Goal: Task Accomplishment & Management: Manage account settings

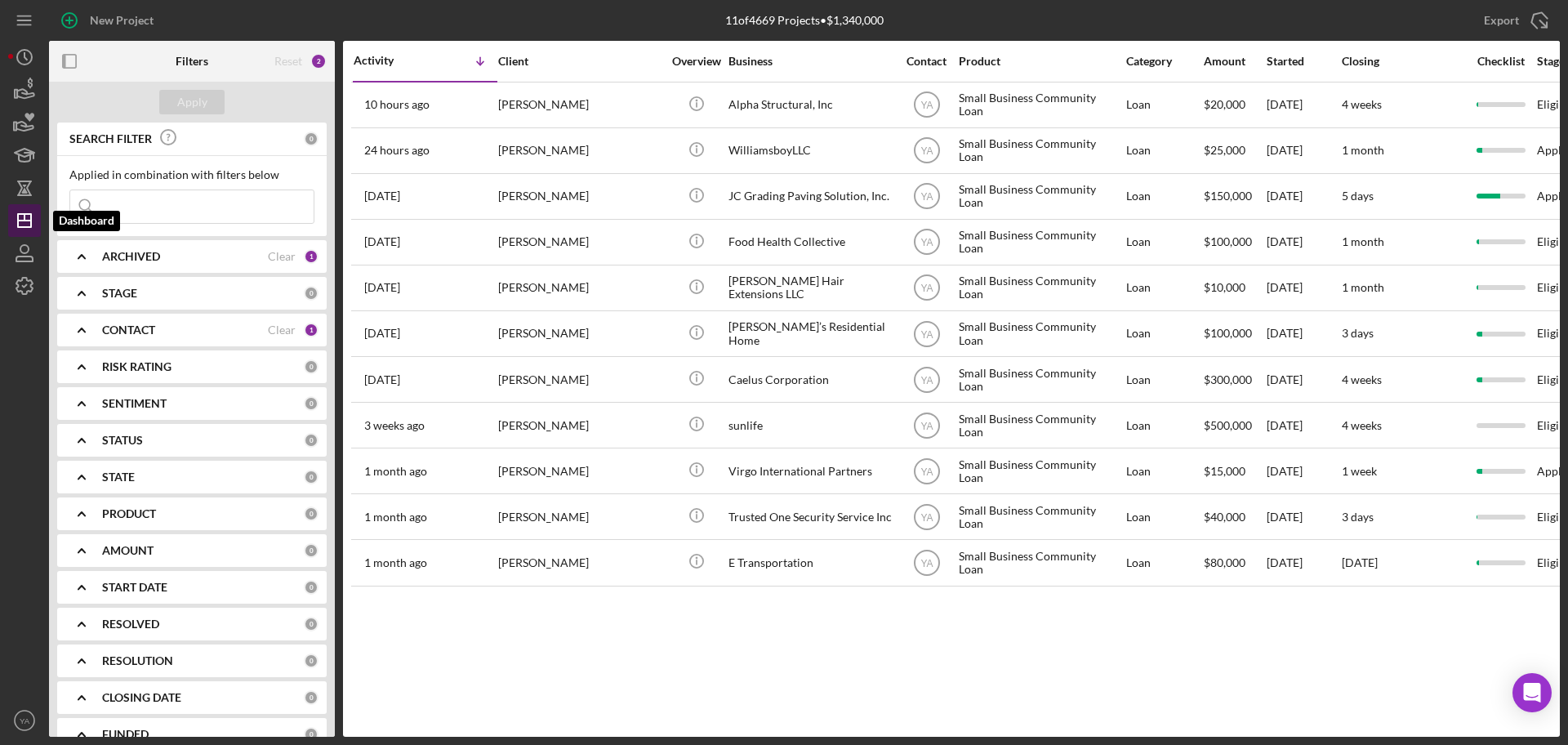
click at [22, 228] on icon "Icon/Dashboard" at bounding box center [24, 220] width 41 height 41
click at [10, 218] on icon "Icon/Dashboard" at bounding box center [24, 220] width 41 height 41
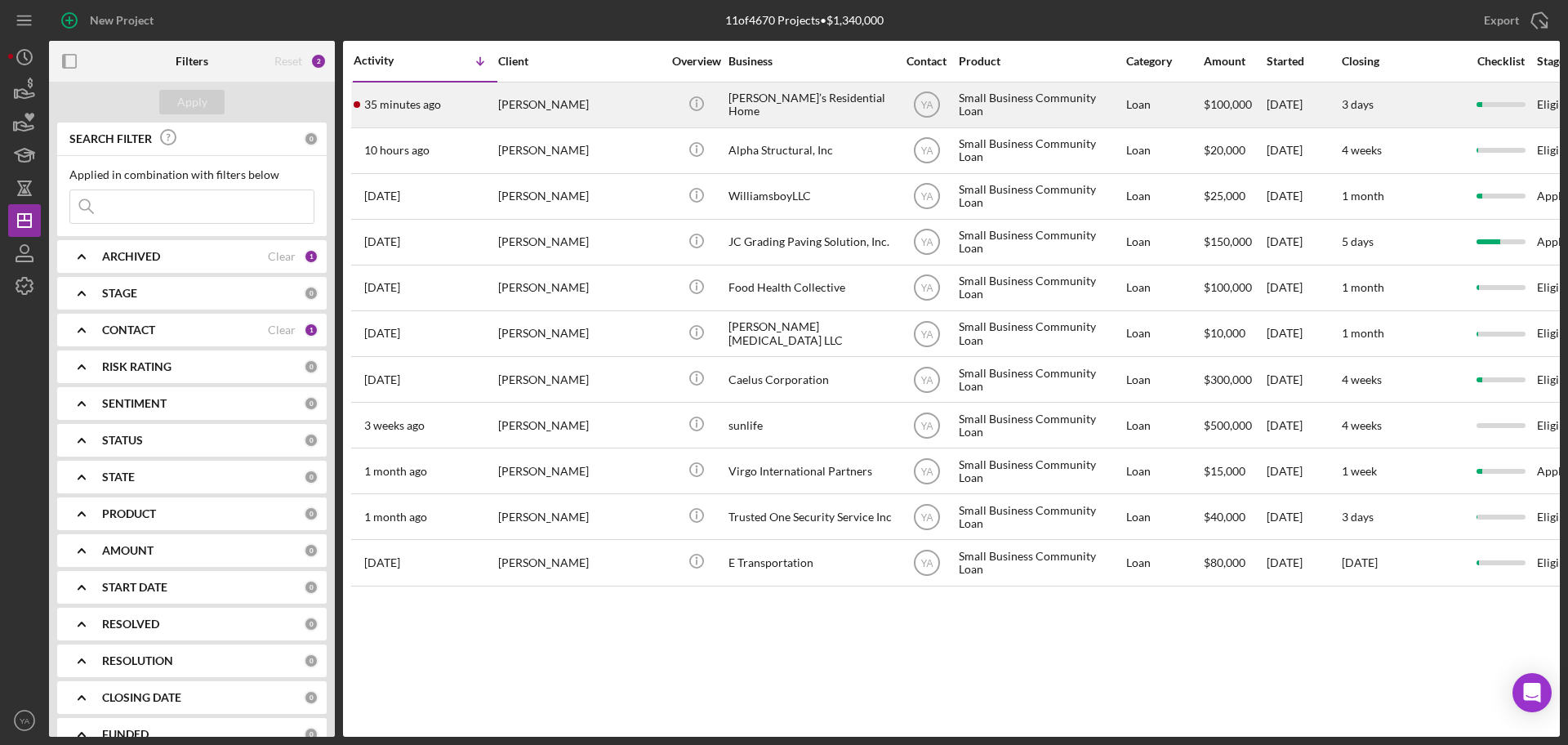
click at [811, 114] on div "[PERSON_NAME]’s Residential Home" at bounding box center [810, 105] width 163 height 44
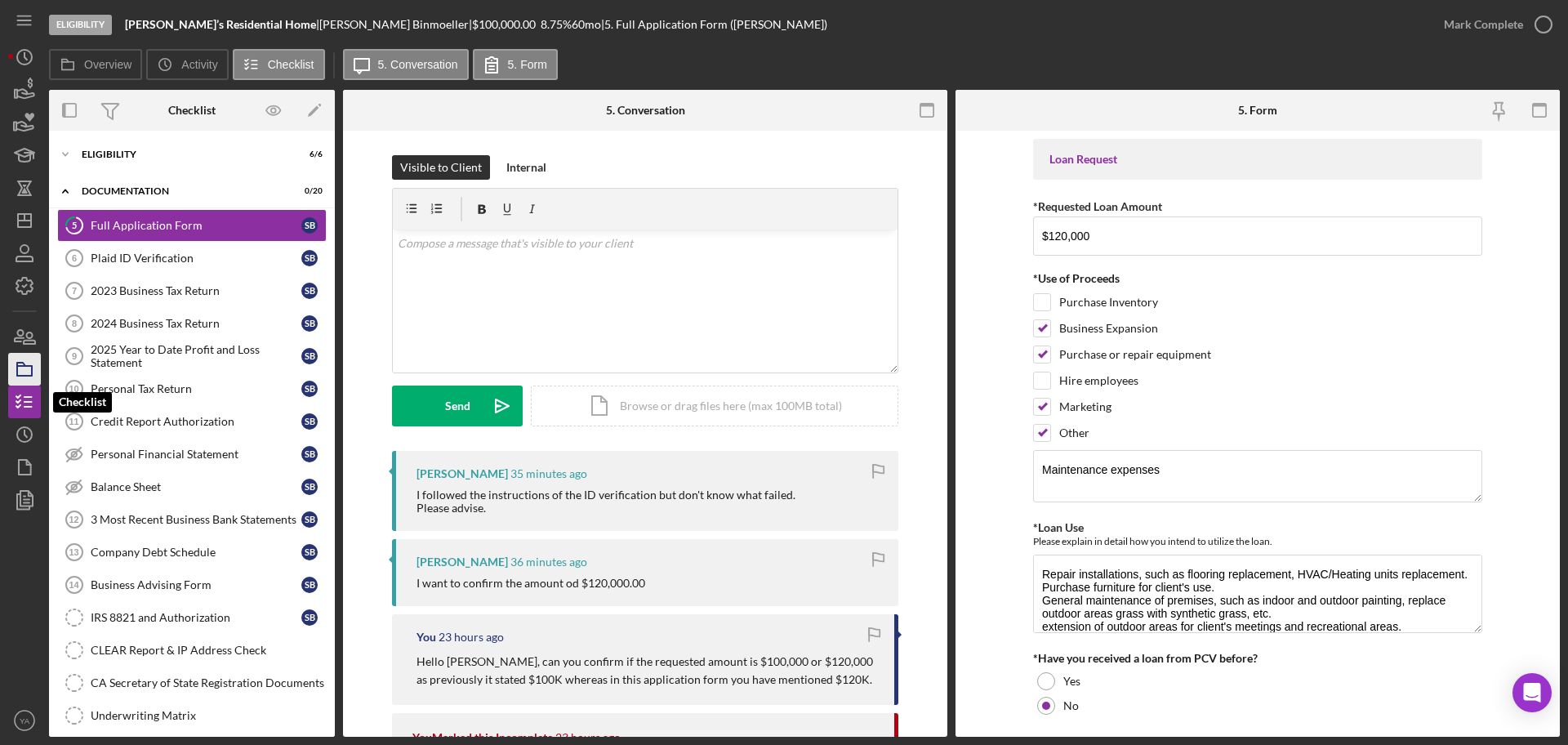
click at [24, 375] on rect "button" at bounding box center [25, 371] width 15 height 9
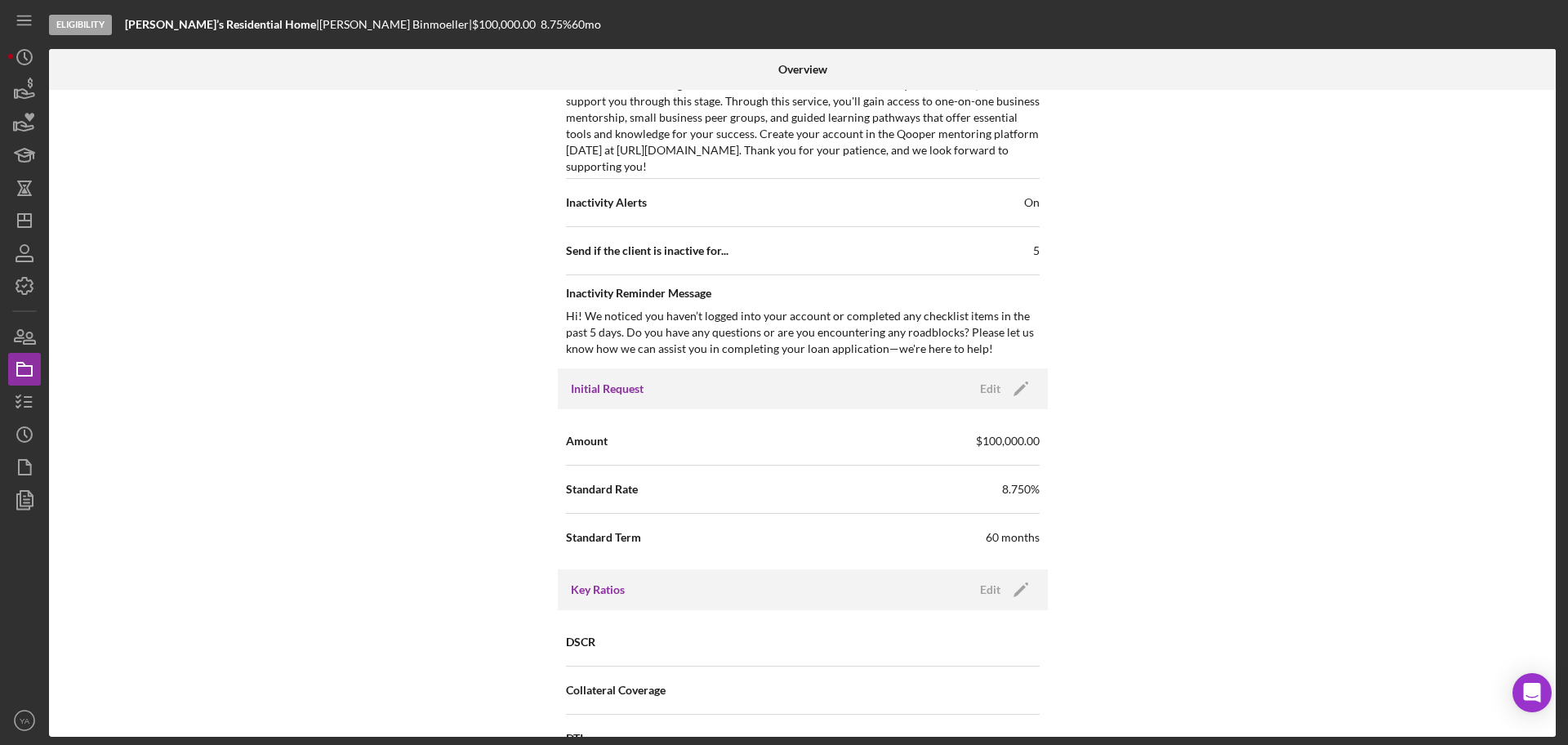
scroll to position [816, 0]
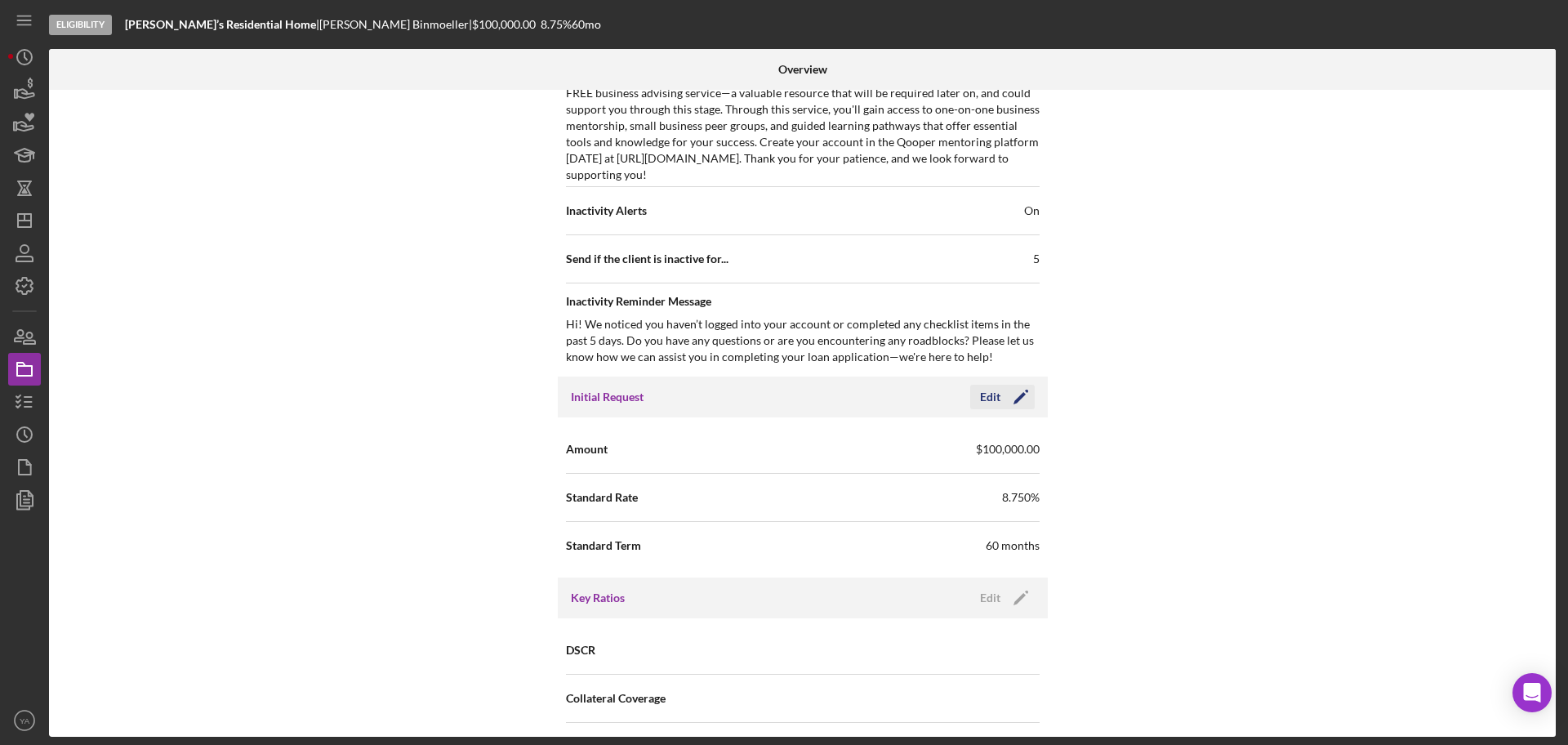
click at [993, 401] on div "Edit" at bounding box center [991, 397] width 21 height 25
click at [911, 447] on input "$100,000" at bounding box center [921, 447] width 237 height 39
click at [833, 449] on input "$100,000" at bounding box center [921, 447] width 237 height 39
type input "$120,000"
click at [981, 385] on span "Cancel Save" at bounding box center [952, 397] width 166 height 25
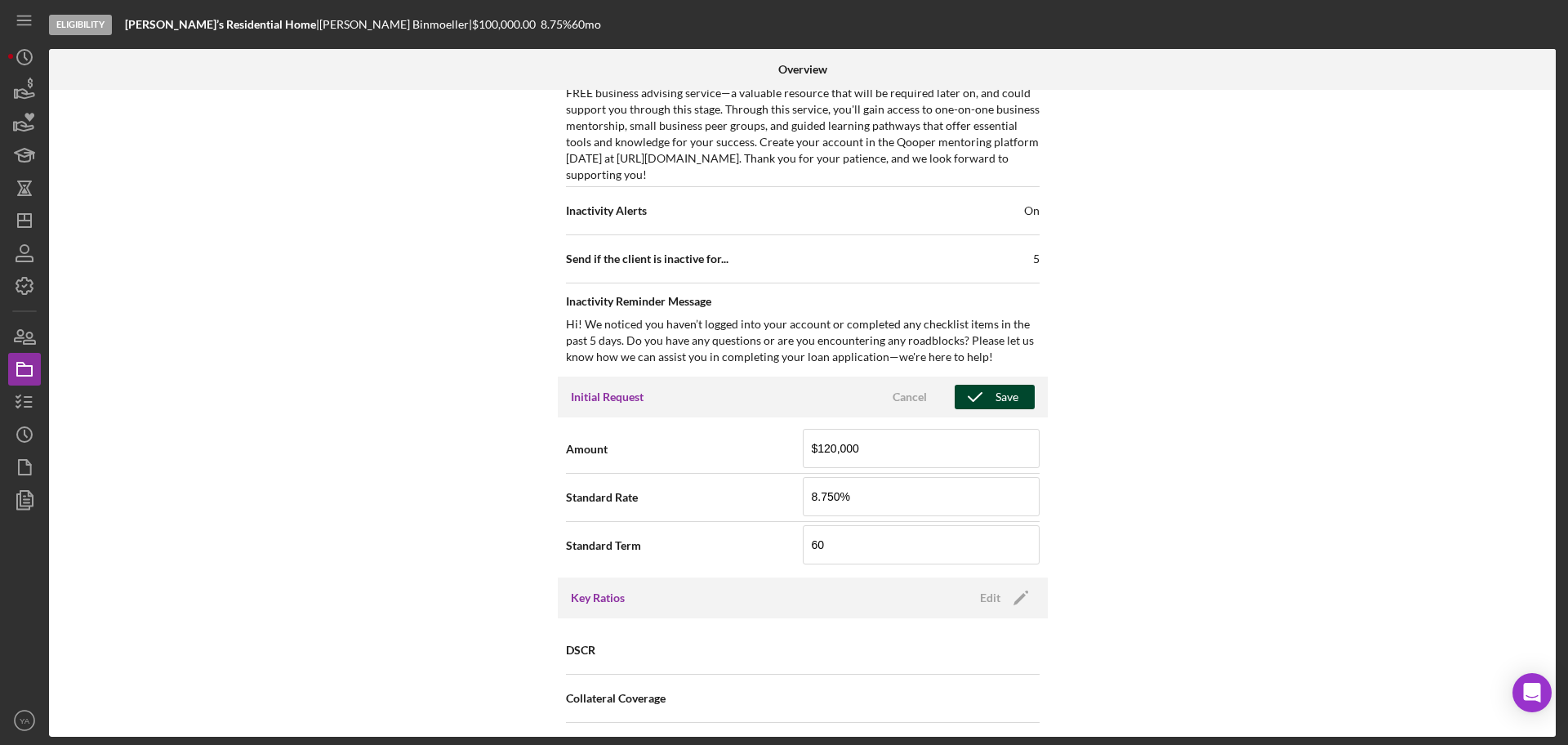
click at [1018, 387] on button "Save" at bounding box center [994, 397] width 80 height 25
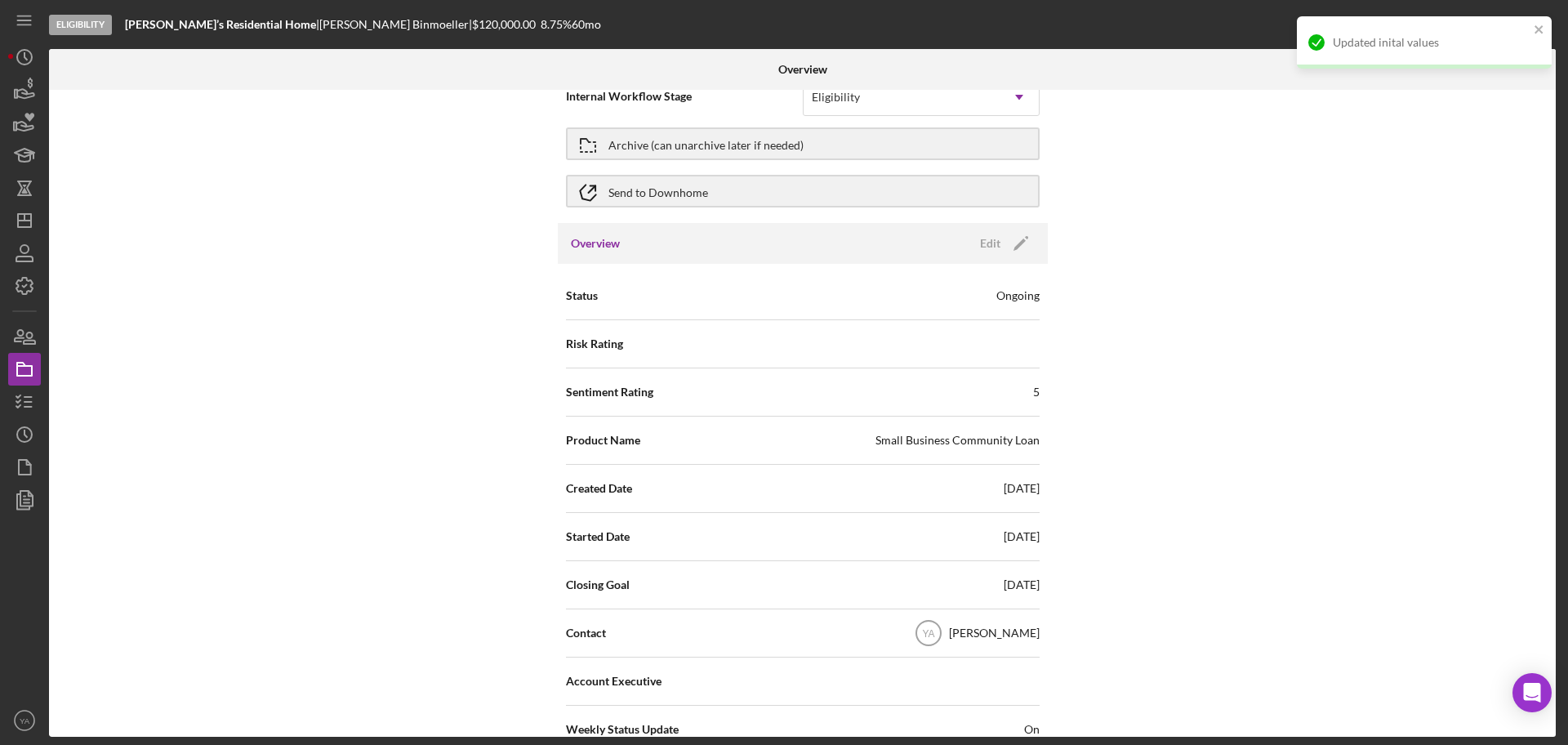
scroll to position [0, 0]
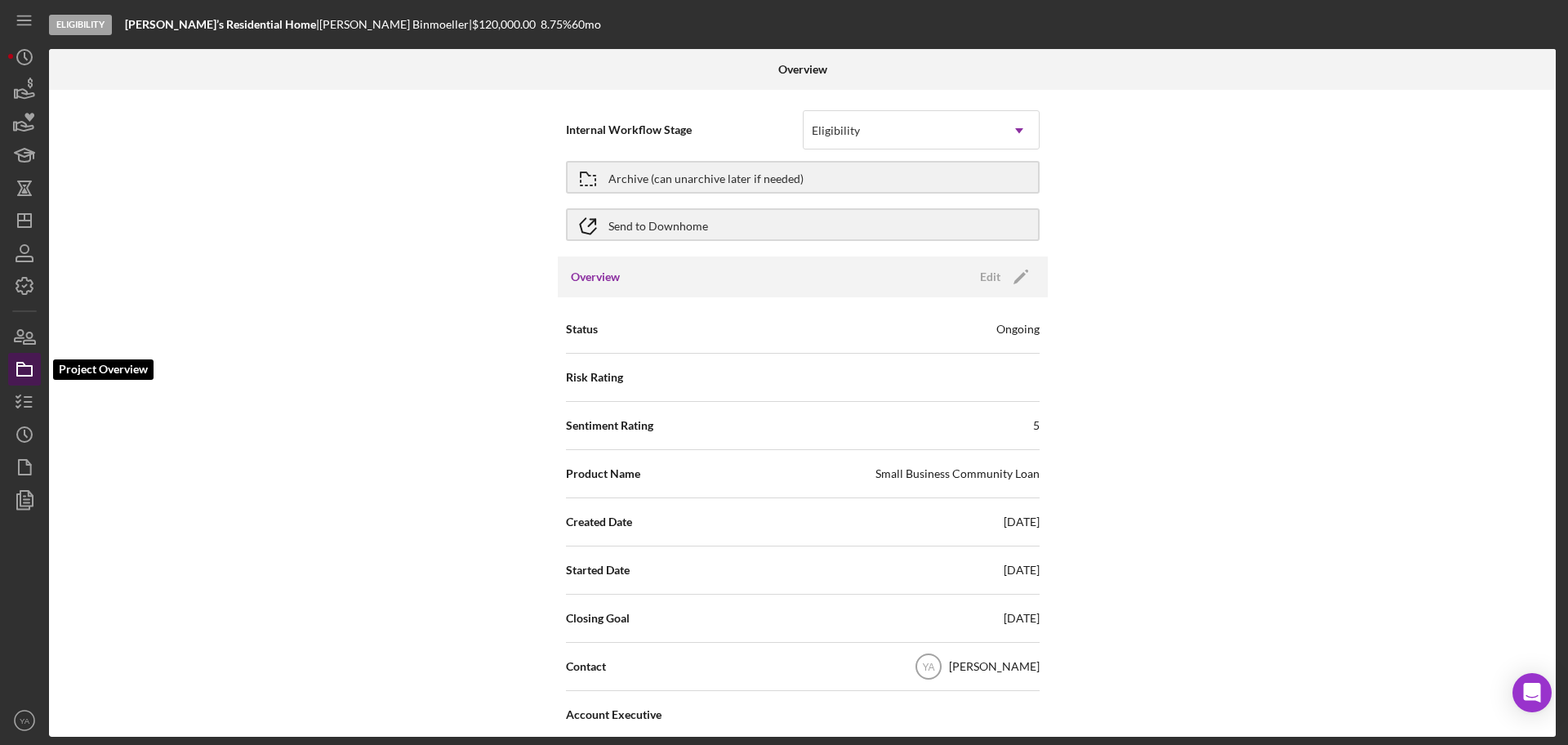
click at [24, 372] on icon "button" at bounding box center [24, 369] width 41 height 41
click at [25, 398] on icon "button" at bounding box center [24, 401] width 41 height 41
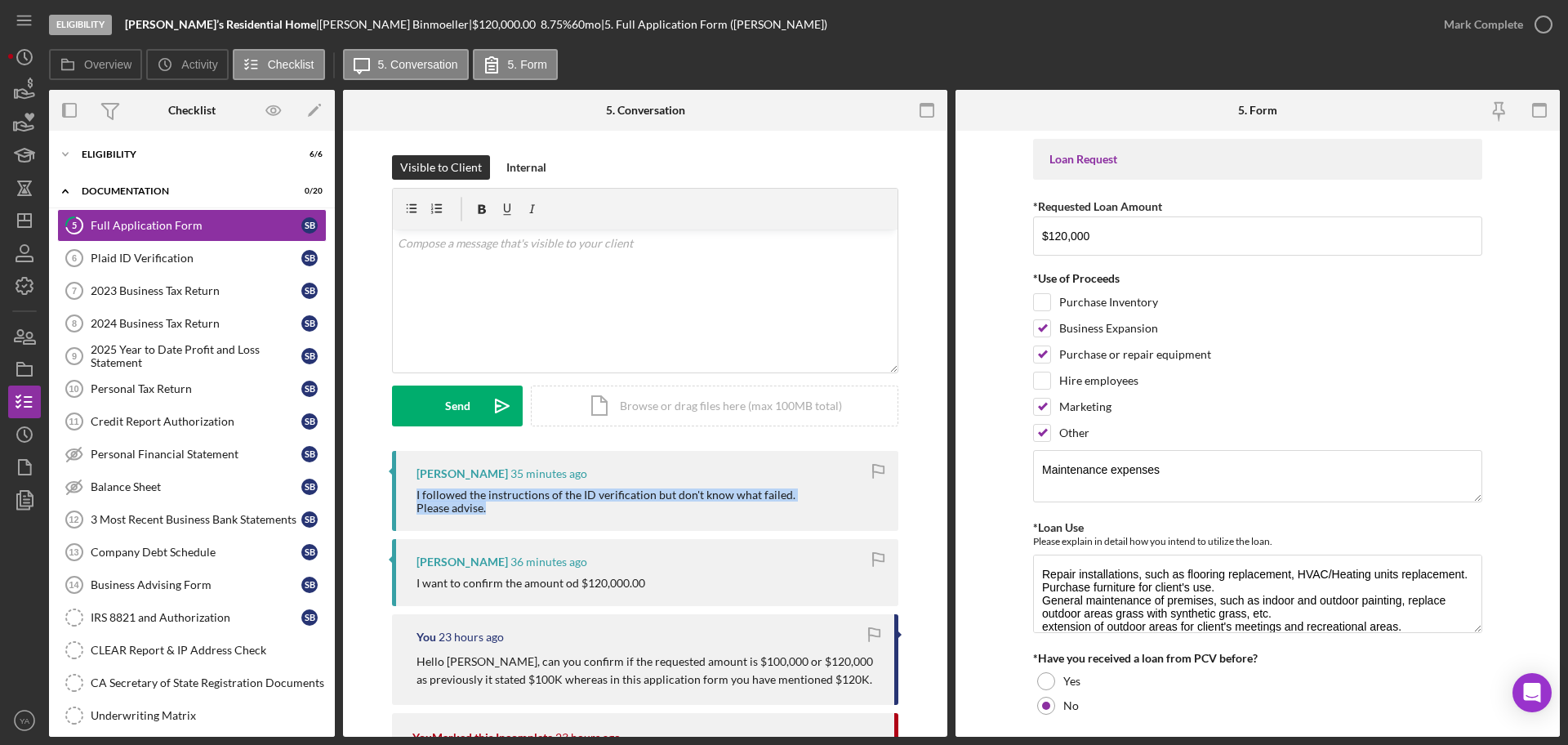
drag, startPoint x: 414, startPoint y: 489, endPoint x: 580, endPoint y: 517, distance: 168.3
click at [580, 517] on div "[PERSON_NAME] 35 minutes ago I followed the instructions of the ID verification…" at bounding box center [646, 491] width 506 height 80
click at [584, 516] on div "[PERSON_NAME] 35 minutes ago I followed the instructions of the ID verification…" at bounding box center [646, 491] width 506 height 80
click at [167, 253] on div "Plaid ID Verification" at bounding box center [196, 258] width 210 height 13
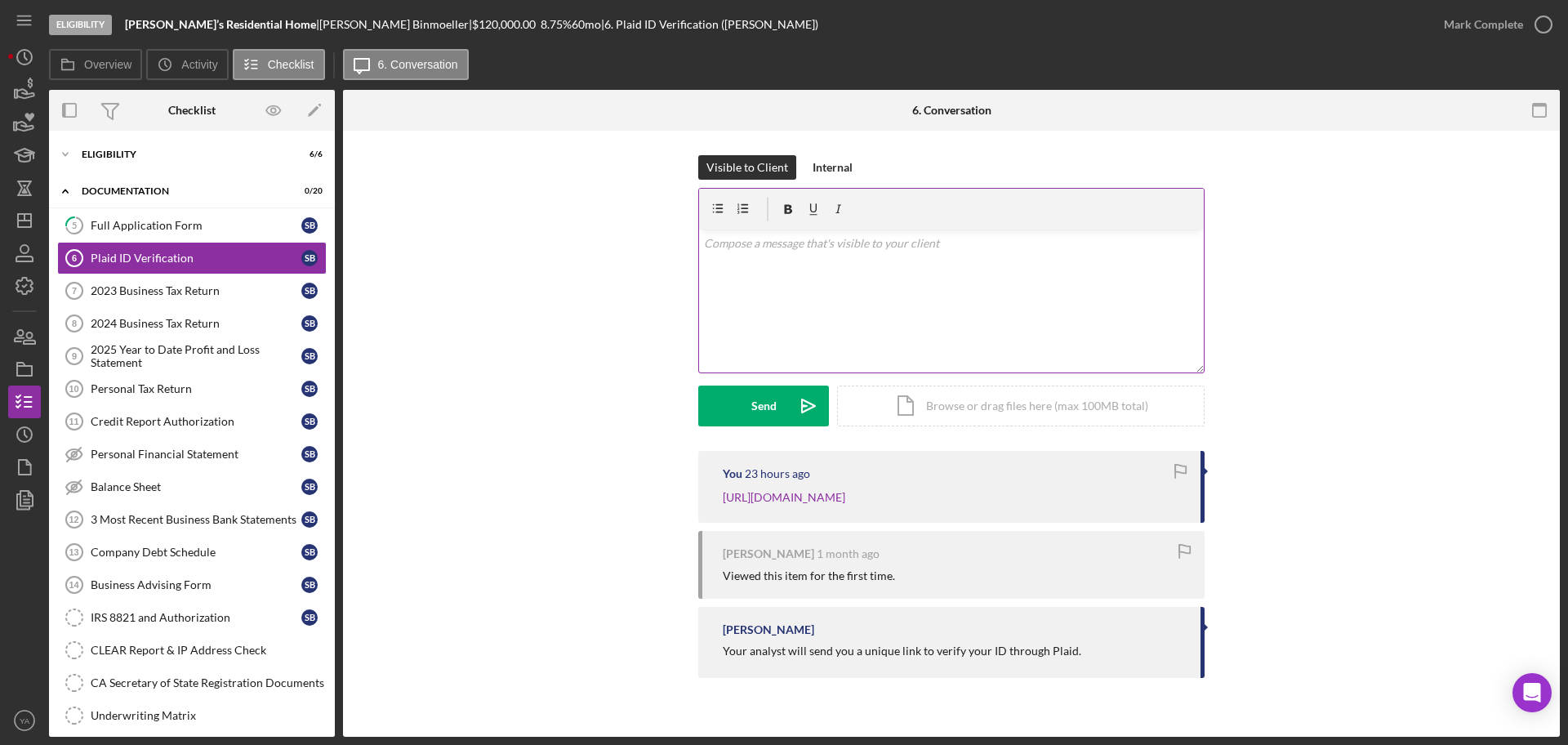
click at [835, 300] on div "v Color teal Color pink Remove color Add row above Add row below Add column bef…" at bounding box center [951, 300] width 504 height 143
click at [946, 312] on div "v Color teal Color pink Remove color Add row above Add row below Add column bef…" at bounding box center [951, 300] width 504 height 143
click at [796, 418] on icon "Icon/icon-invite-send" at bounding box center [808, 406] width 41 height 41
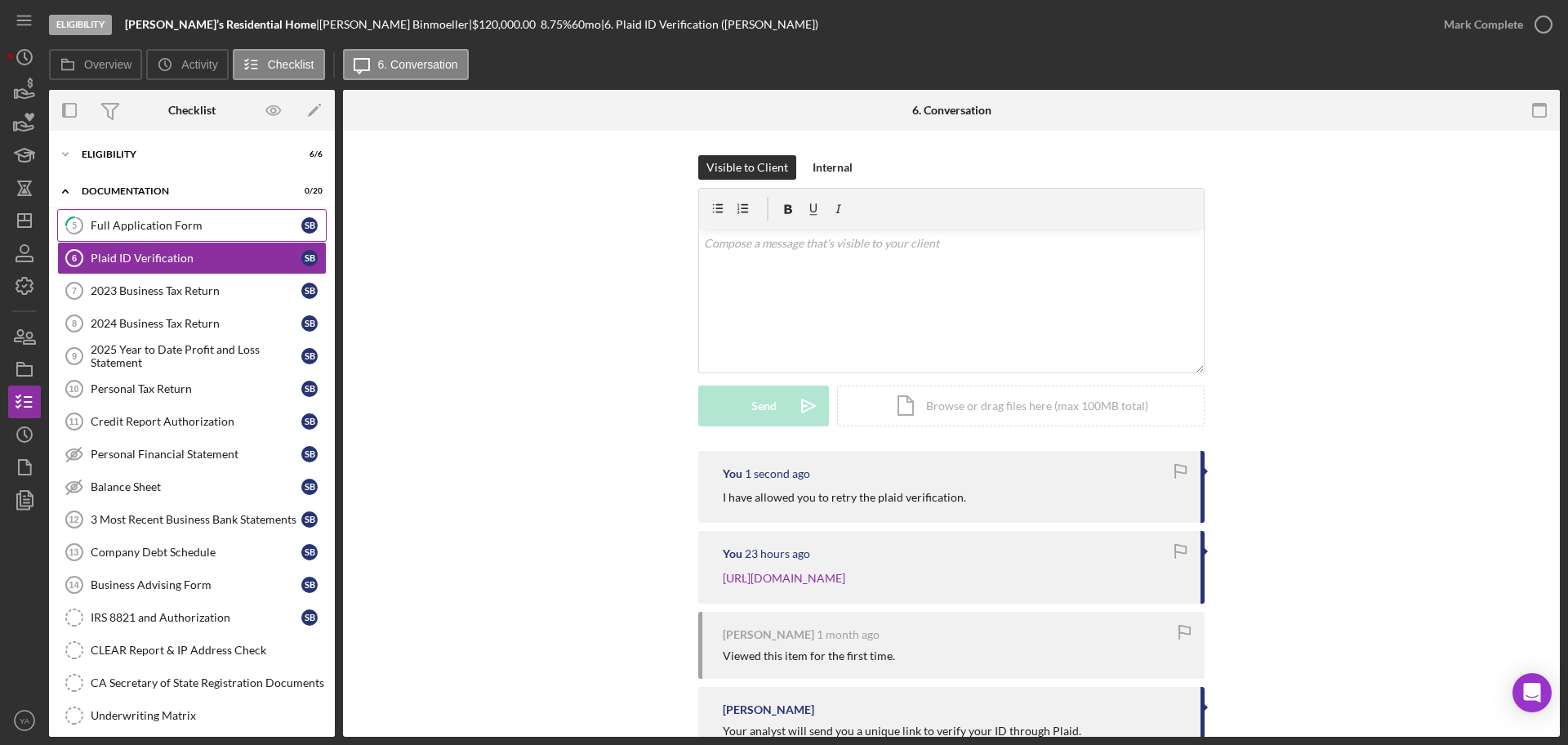
click at [201, 220] on div "Full Application Form" at bounding box center [196, 226] width 210 height 13
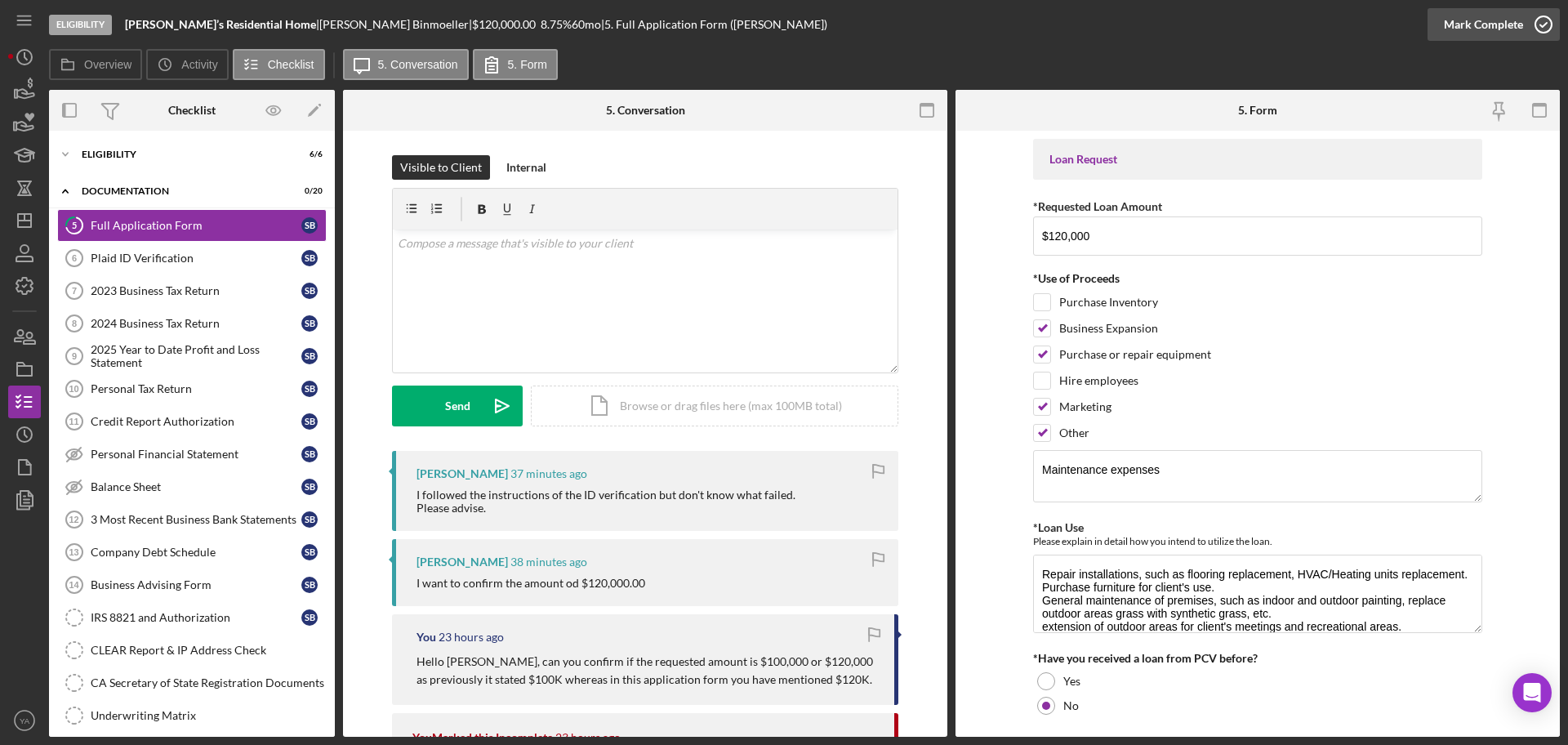
click at [1495, 23] on div "Mark Complete" at bounding box center [1484, 25] width 80 height 32
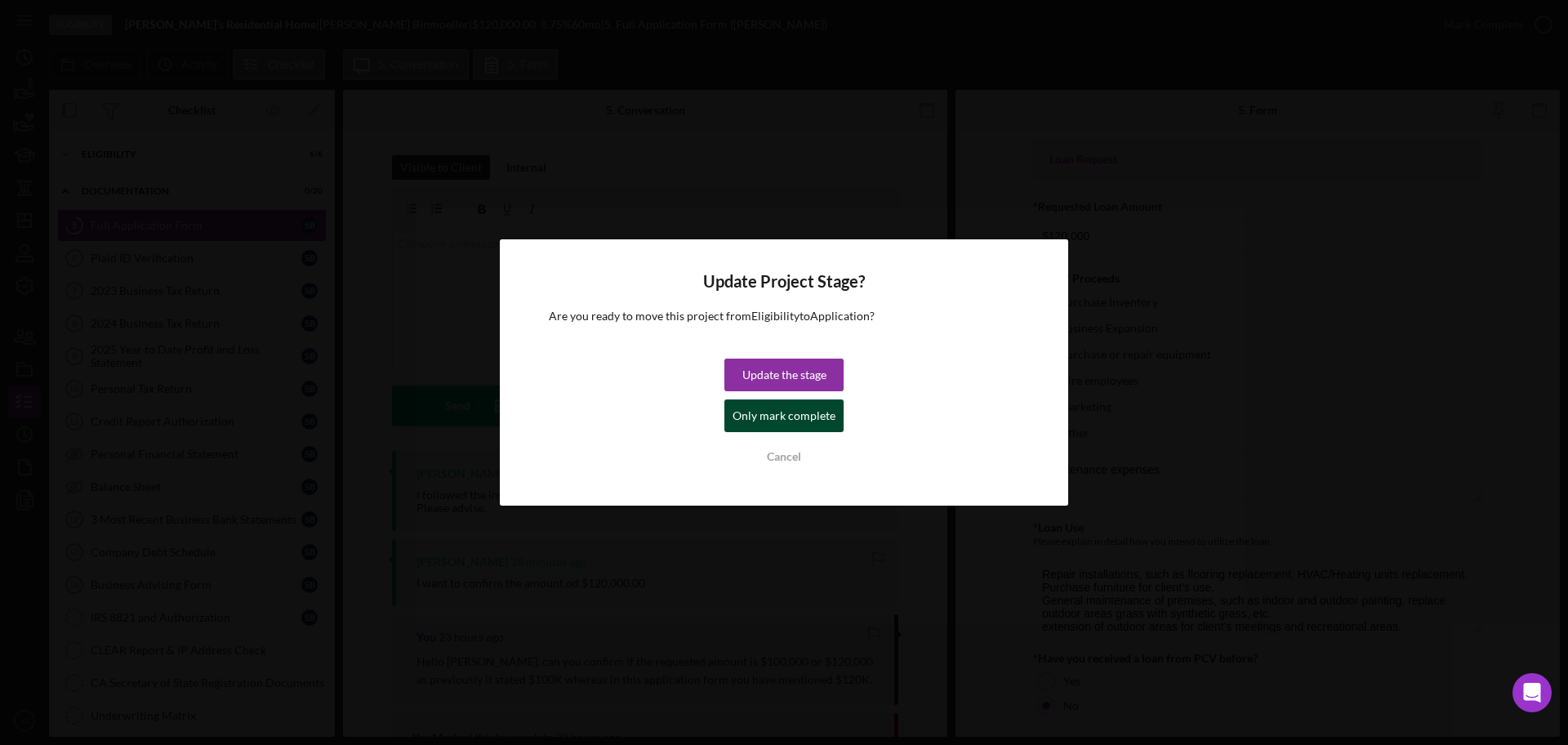
click at [792, 420] on div "Only mark complete" at bounding box center [784, 415] width 103 height 32
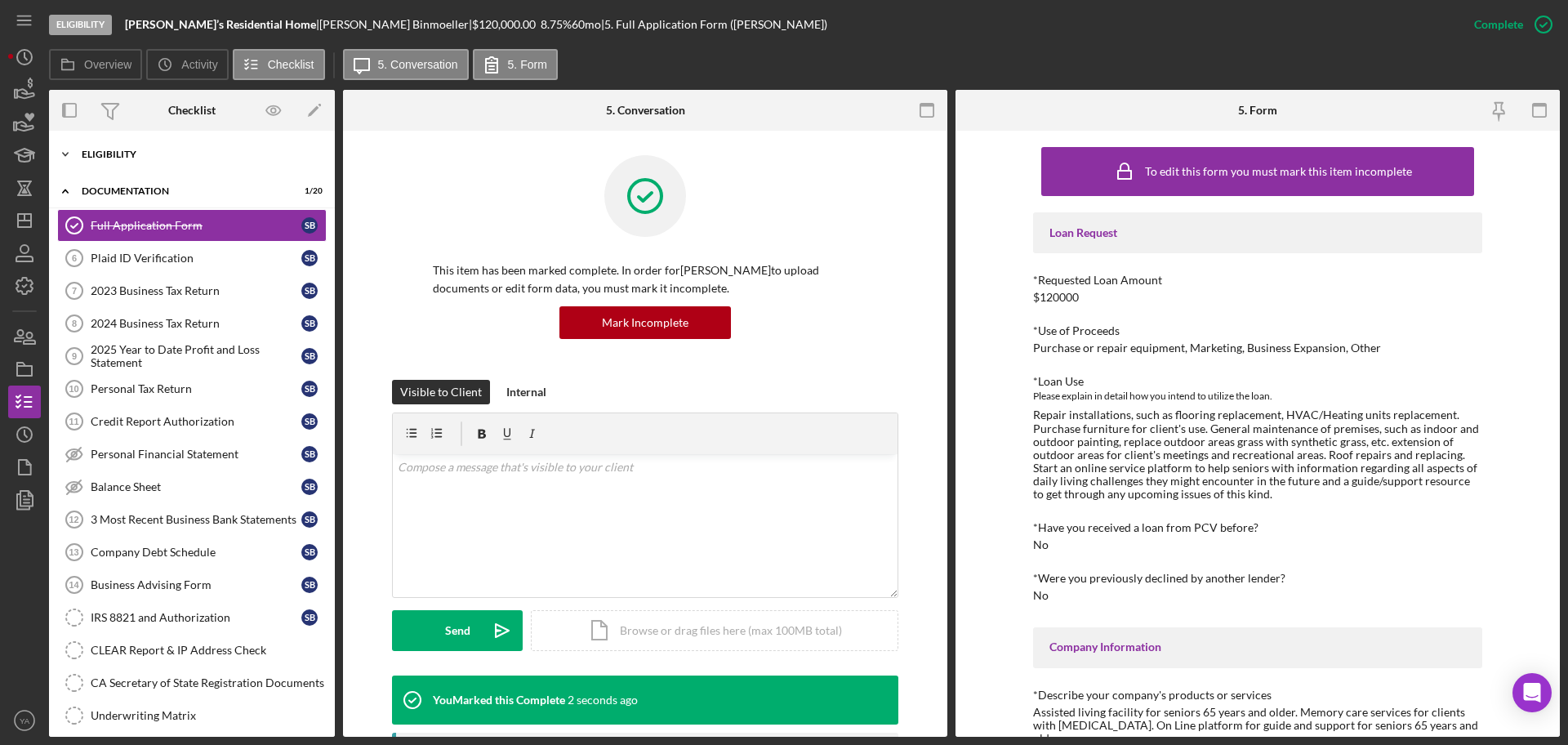
click at [184, 161] on div "Icon/Expander Eligibility 6 / 6" at bounding box center [192, 154] width 286 height 32
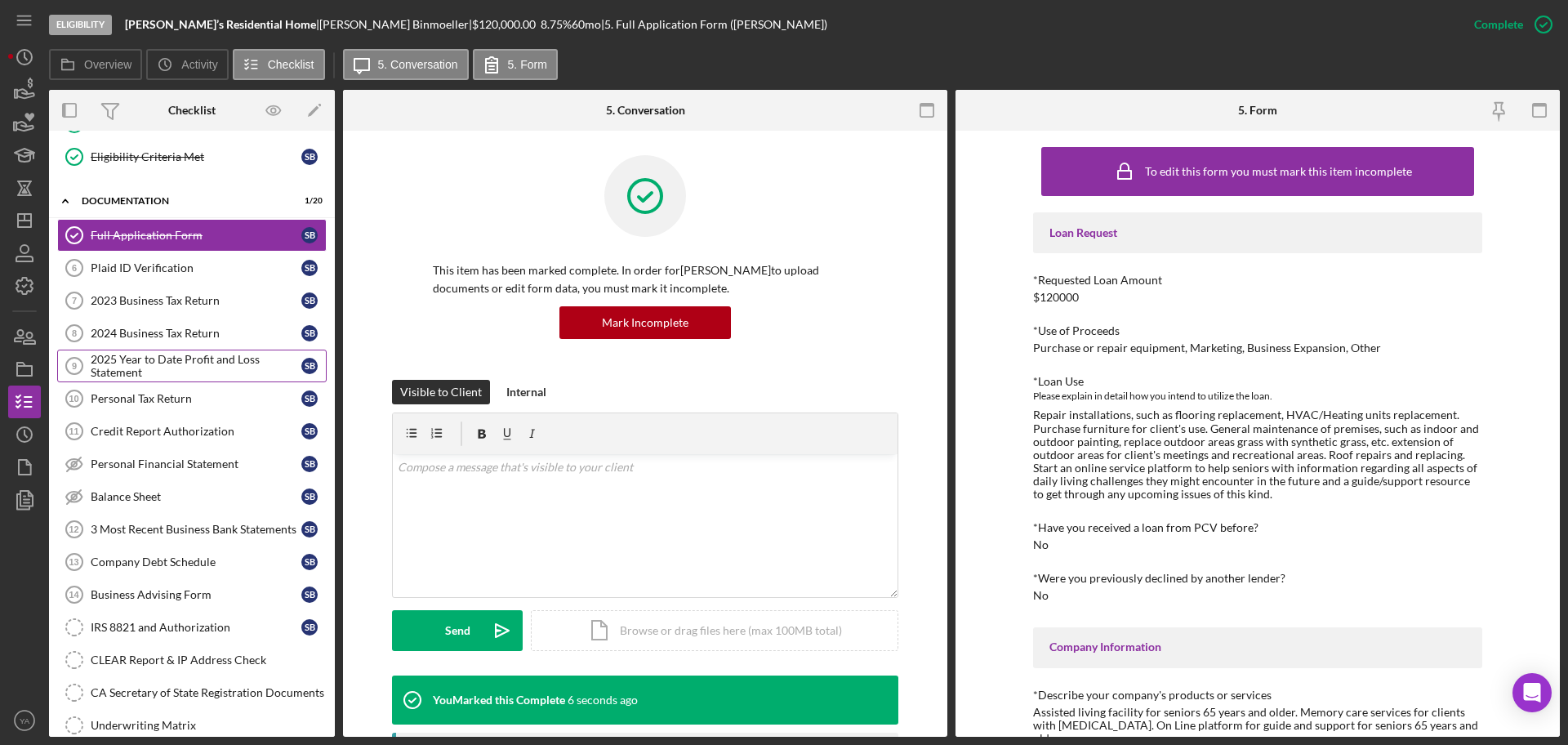
scroll to position [204, 0]
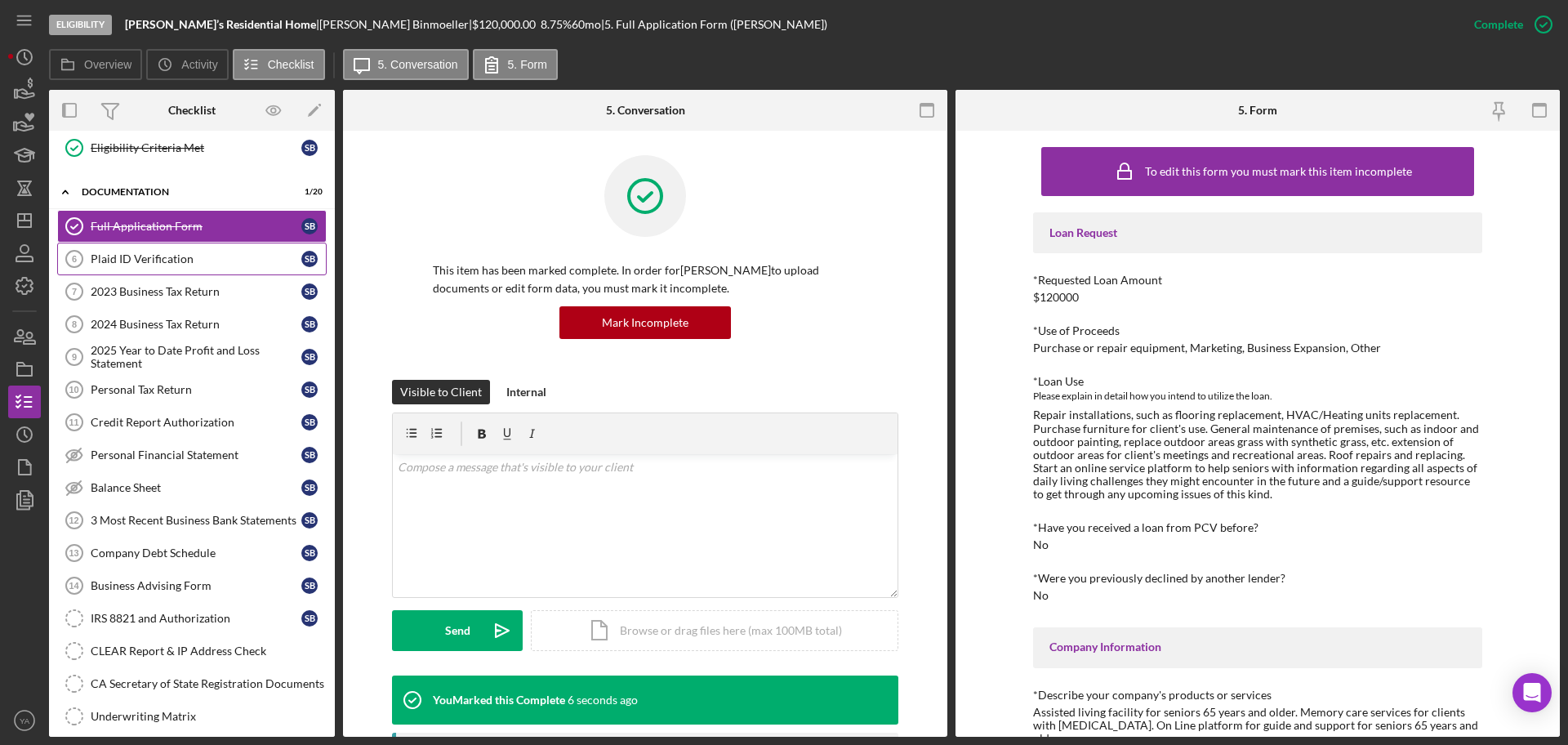
click at [192, 271] on link "Plaid ID Verification 6 Plaid ID Verification S B" at bounding box center [191, 259] width 269 height 32
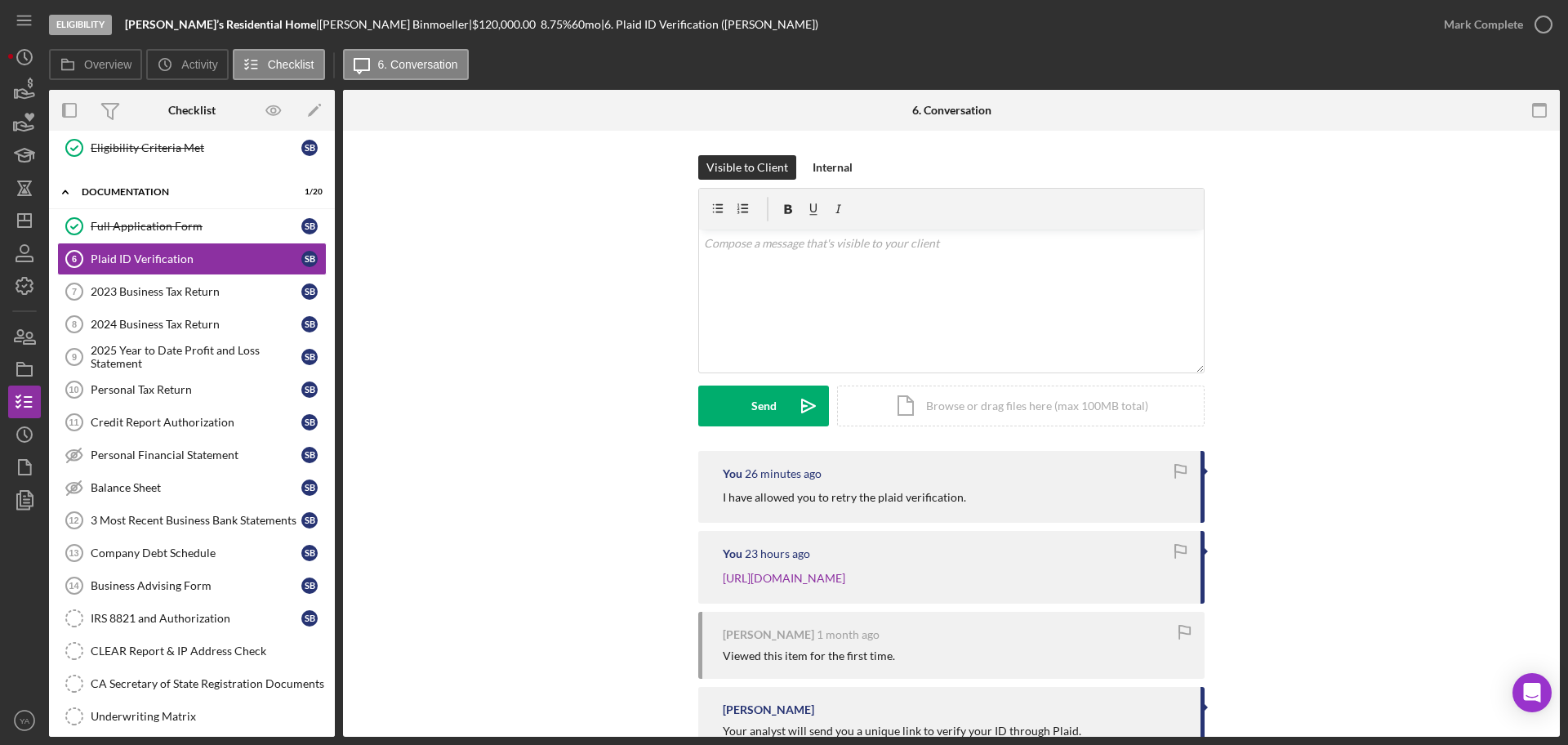
click at [1128, 503] on div "I have allowed you to retry the plaid verification." at bounding box center [953, 497] width 462 height 18
